Goal: Transaction & Acquisition: Subscribe to service/newsletter

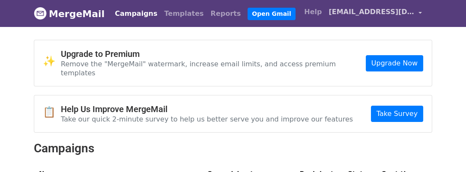
click at [402, 16] on span "[EMAIL_ADDRESS][DOMAIN_NAME]" at bounding box center [372, 12] width 86 height 10
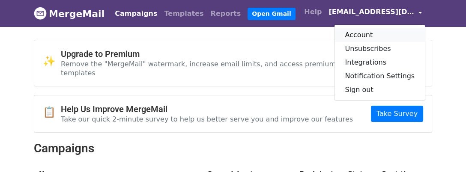
click at [340, 36] on link "Account" at bounding box center [380, 35] width 90 height 14
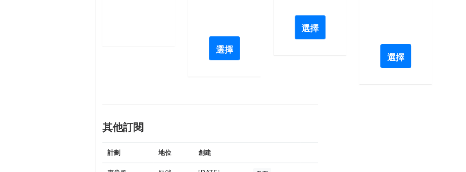
scroll to position [257, 0]
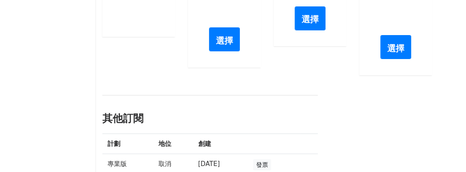
click at [218, 45] on font "選擇" at bounding box center [224, 40] width 17 height 10
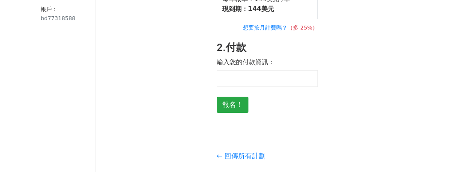
scroll to position [64, 0]
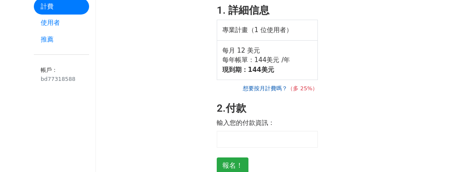
click at [265, 92] on font "想要按月計費嗎？" at bounding box center [265, 88] width 45 height 6
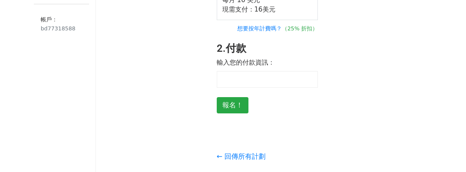
scroll to position [125, 0]
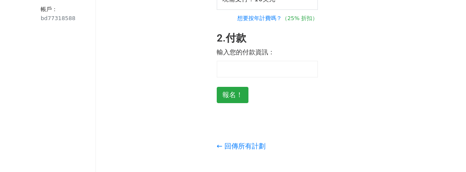
click at [236, 78] on div at bounding box center [268, 69] width 102 height 17
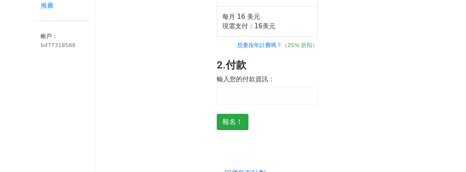
scroll to position [129, 0]
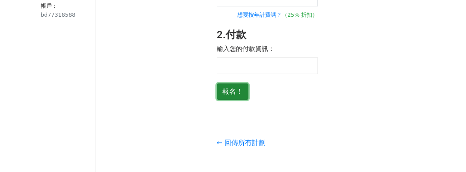
click at [238, 100] on input "報名！" at bounding box center [233, 92] width 32 height 16
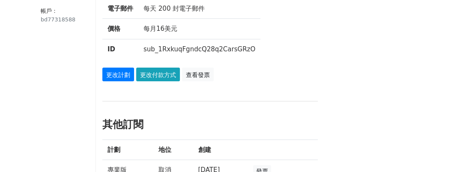
scroll to position [129, 0]
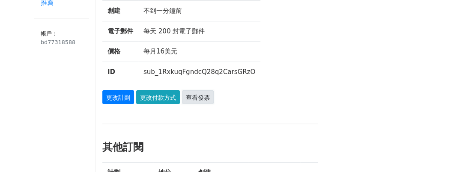
click at [210, 101] on font "查看發票" at bounding box center [198, 97] width 24 height 7
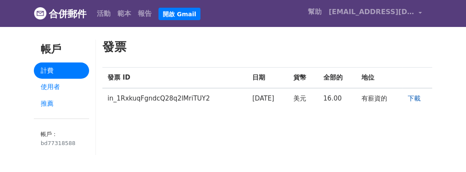
click at [413, 102] on font "下載" at bounding box center [413, 99] width 13 height 8
click at [139, 139] on div "發票 發票 ID 日期 貨幣 全部的 地位 in_1RxkuqFgndcQ28q2lMriTUY2 2025年8月19日 美元 16.00 有薪資的 下載" at bounding box center [267, 102] width 343 height 124
click at [365, 15] on font "[EMAIL_ADDRESS][DOMAIN_NAME]" at bounding box center [396, 12] width 134 height 8
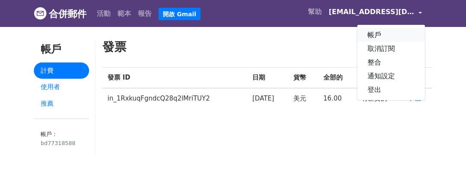
click at [368, 39] on font "帳戶" at bounding box center [375, 35] width 14 height 8
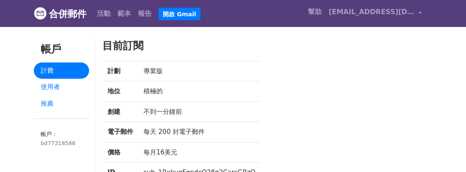
click at [71, 15] on font "合併郵件" at bounding box center [68, 14] width 38 height 11
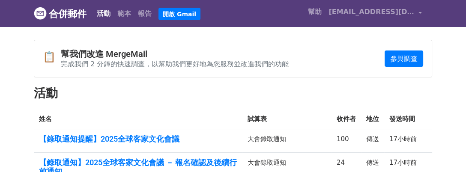
click at [430, 101] on h2 "活動" at bounding box center [233, 93] width 398 height 15
click at [311, 14] on font "幫助" at bounding box center [315, 12] width 14 height 8
click at [412, 16] on link "[EMAIL_ADDRESS][DOMAIN_NAME]" at bounding box center [375, 13] width 100 height 20
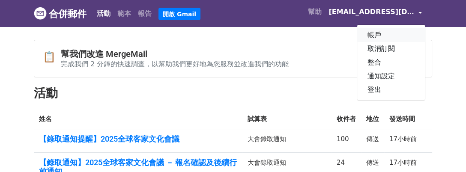
click at [368, 39] on font "帳戶" at bounding box center [375, 35] width 14 height 8
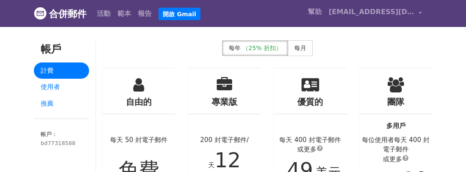
scroll to position [64, 0]
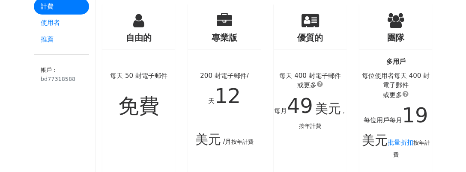
click at [183, 131] on div "專業版 200 封電子郵件/天 12 美元 /月 按年計費 選擇" at bounding box center [225, 123] width 86 height 239
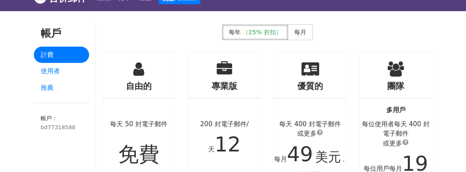
scroll to position [13, 0]
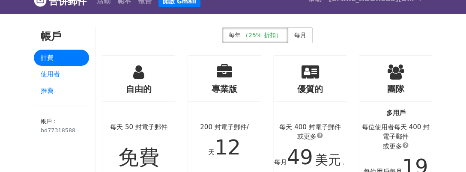
click at [223, 94] on font "專業版" at bounding box center [225, 89] width 26 height 10
click at [226, 80] on icon at bounding box center [224, 71] width 15 height 15
click at [58, 78] on font "使用者" at bounding box center [50, 74] width 19 height 8
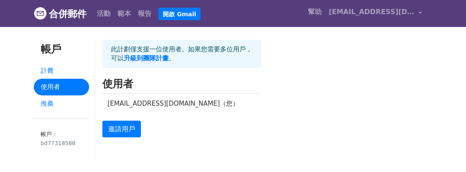
scroll to position [64, 0]
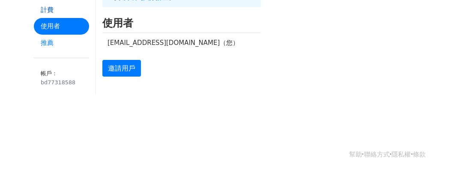
click at [49, 14] on font "計費" at bounding box center [47, 10] width 13 height 8
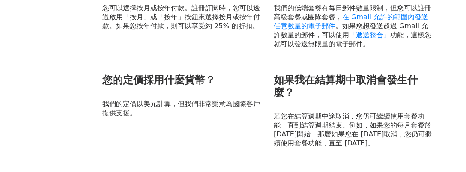
scroll to position [514, 0]
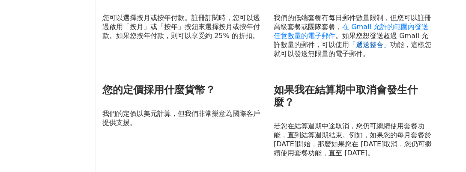
click at [362, 49] on font "「遞送整合」" at bounding box center [369, 45] width 41 height 8
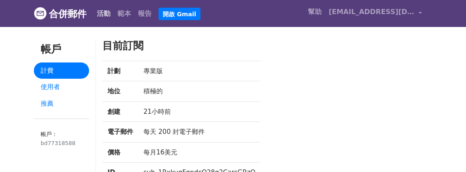
click at [108, 15] on font "活動" at bounding box center [104, 13] width 14 height 8
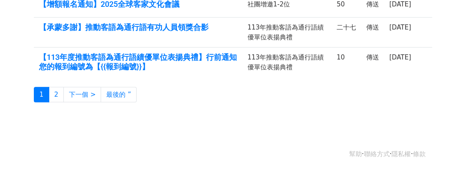
scroll to position [386, 0]
click at [64, 103] on link "2" at bounding box center [56, 95] width 15 height 16
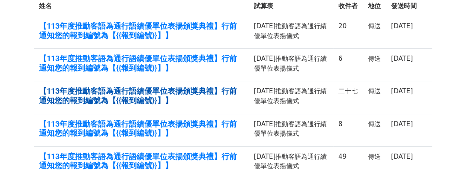
scroll to position [242, 0]
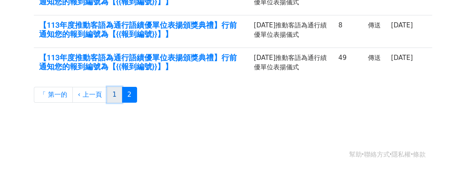
click at [115, 94] on link "1" at bounding box center [114, 95] width 15 height 16
